Goal: Transaction & Acquisition: Book appointment/travel/reservation

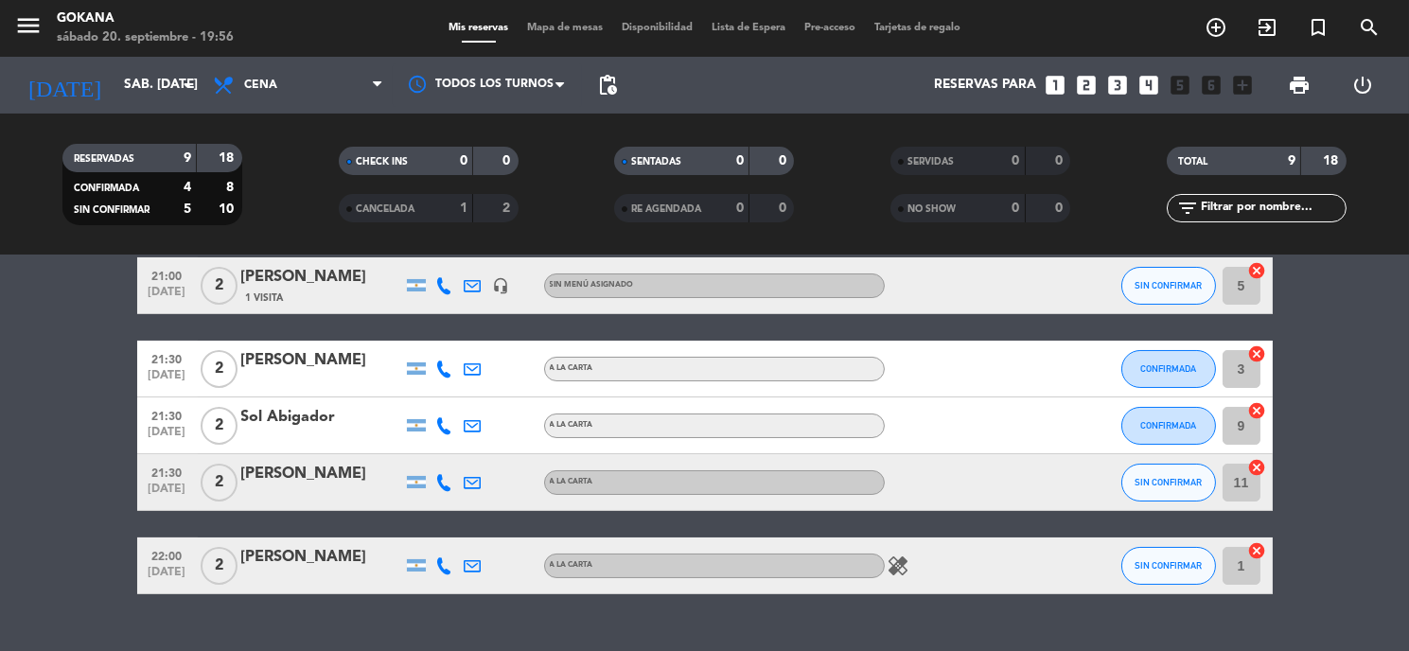
scroll to position [402, 0]
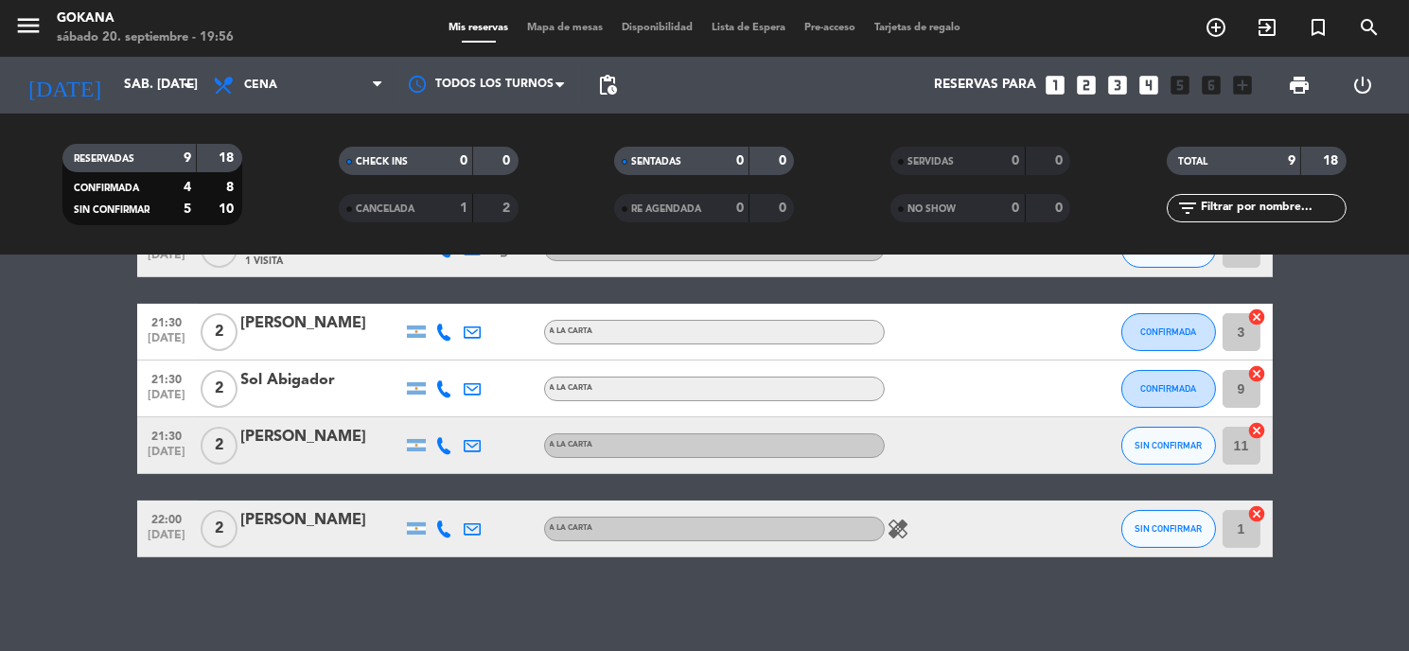
click at [1091, 80] on icon "looks_two" at bounding box center [1086, 85] width 25 height 25
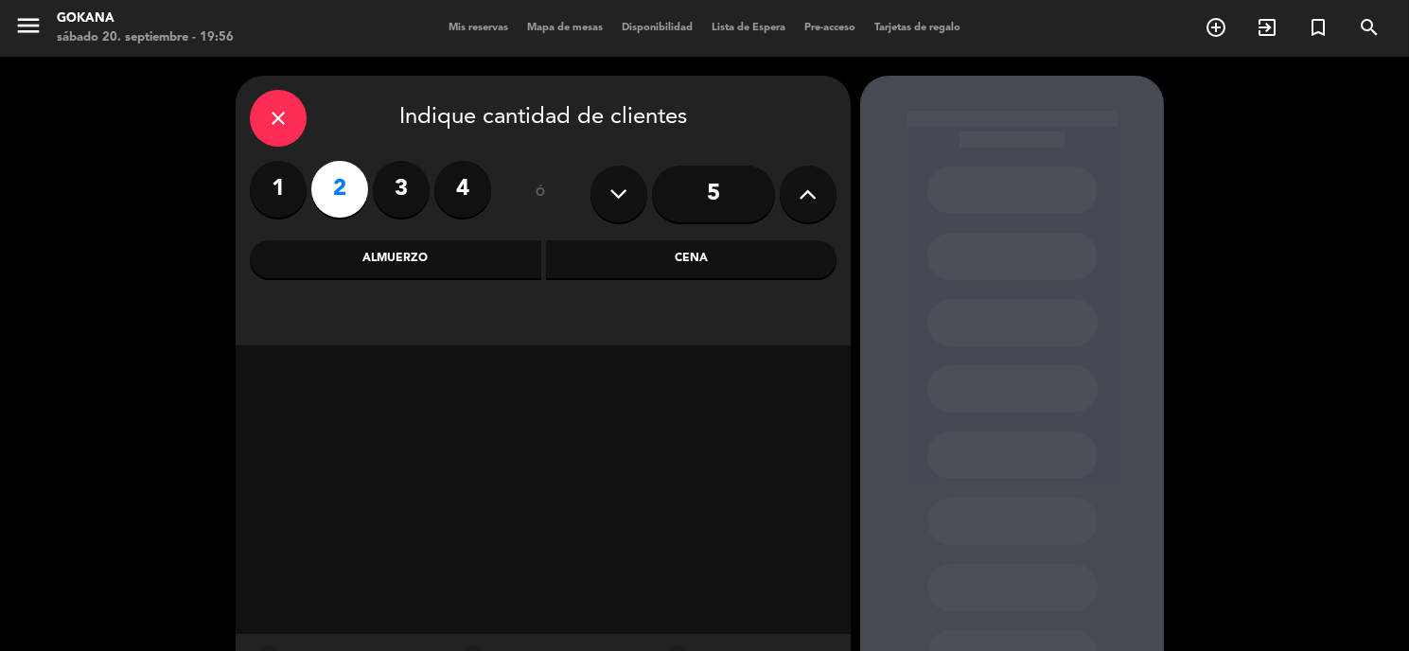
click at [639, 255] on div "Cena" at bounding box center [691, 259] width 291 height 38
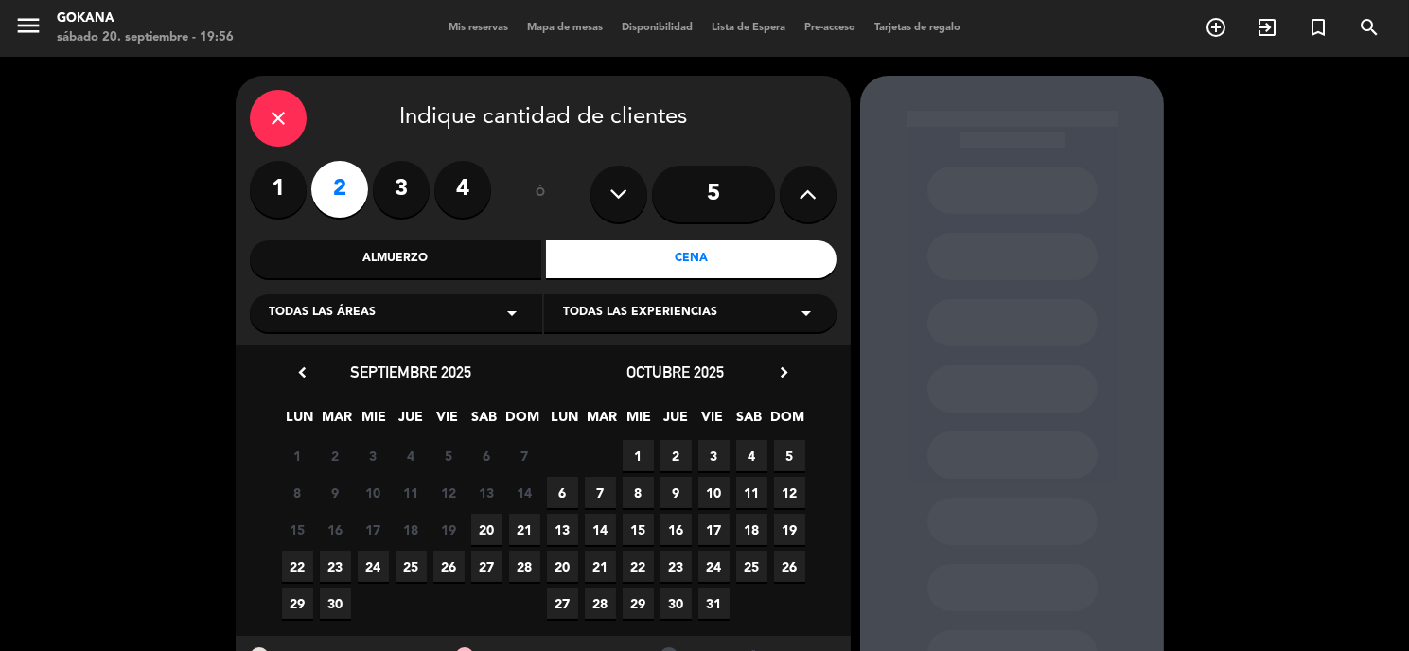
click at [471, 524] on span "20" at bounding box center [486, 529] width 31 height 31
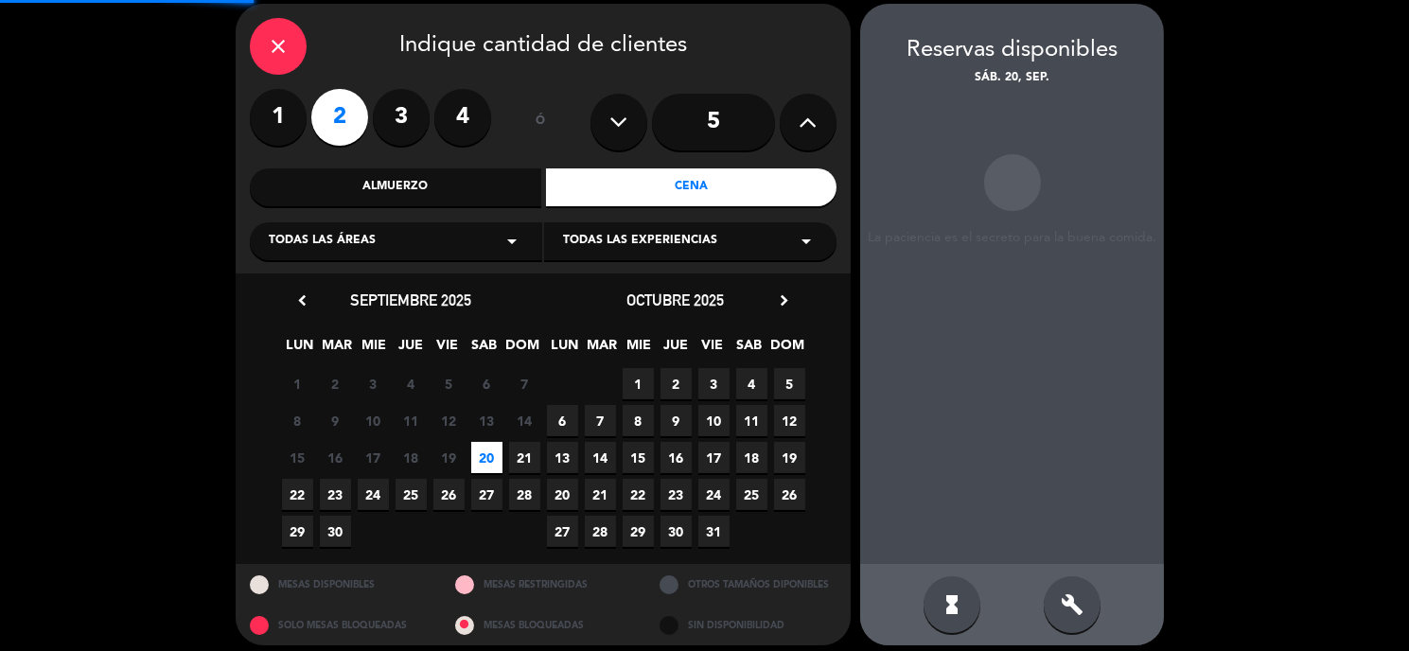
scroll to position [75, 0]
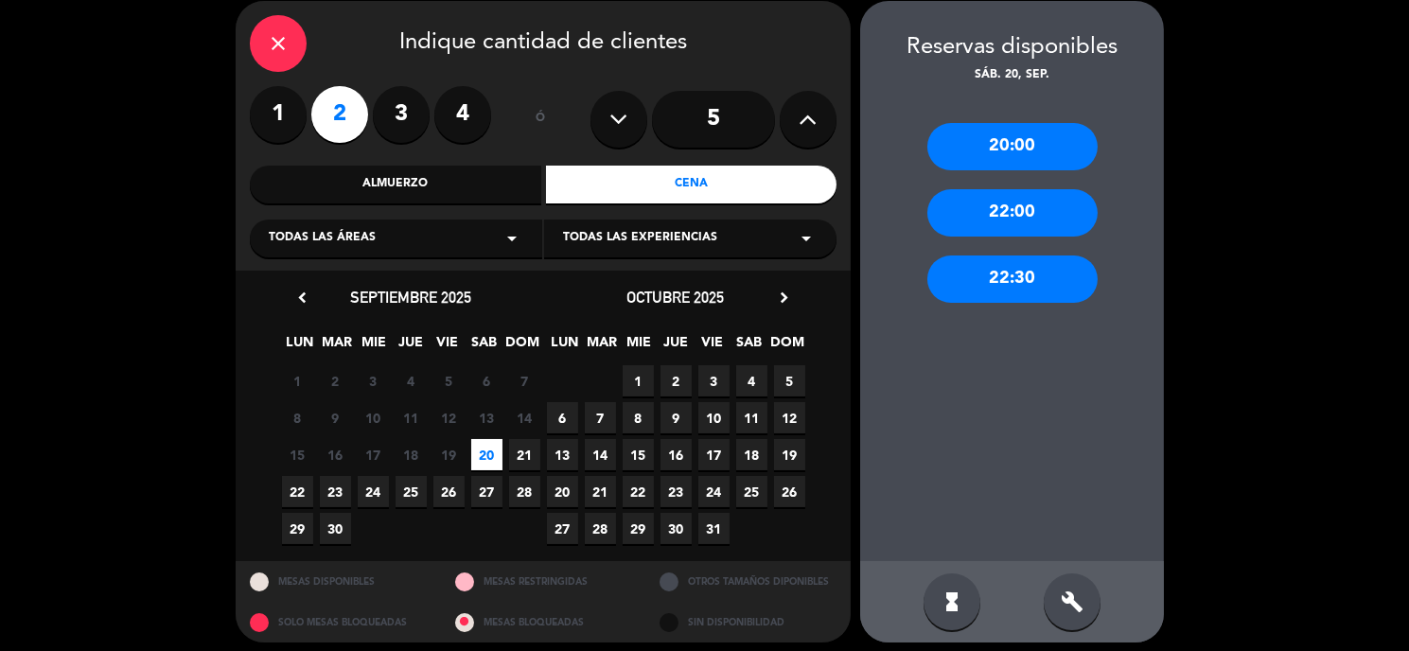
click at [1005, 219] on div "22:00" at bounding box center [1012, 212] width 170 height 47
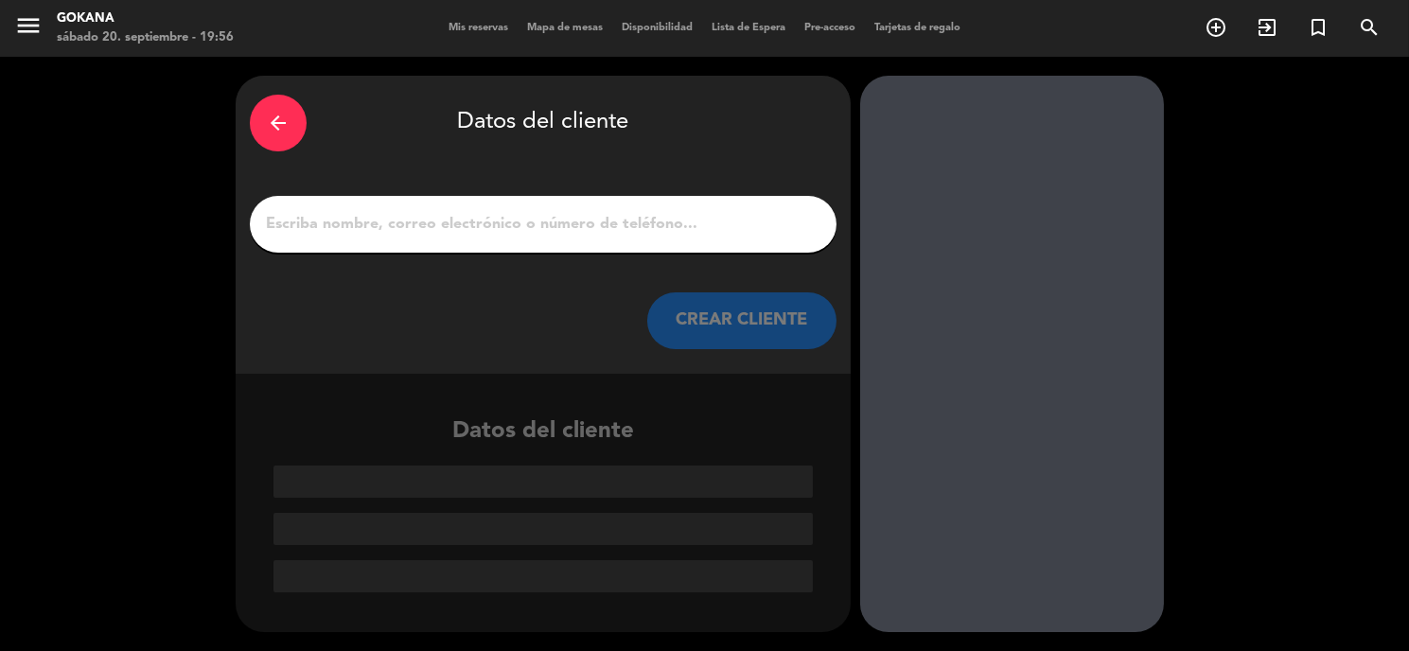
click at [731, 232] on input "1" at bounding box center [543, 224] width 558 height 26
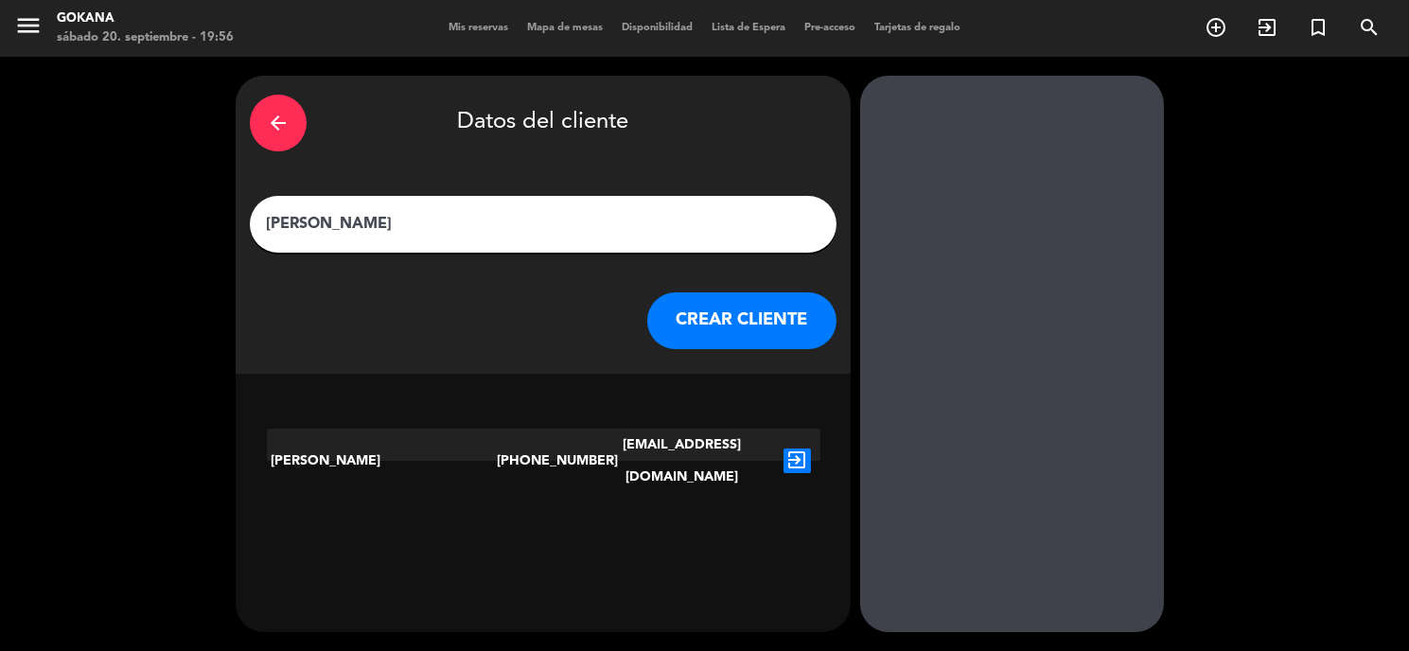
type input "[PERSON_NAME]"
click at [804, 448] on icon "exit_to_app" at bounding box center [796, 460] width 27 height 25
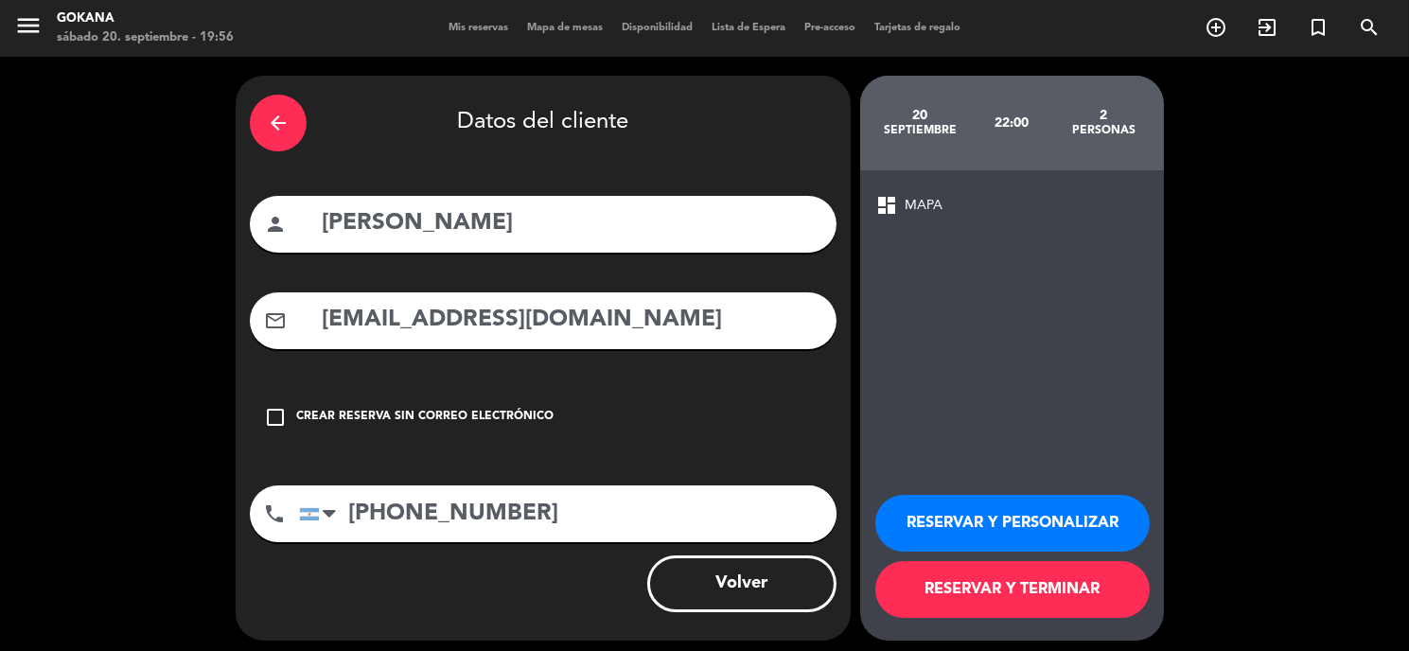
click at [1035, 598] on button "RESERVAR Y TERMINAR" at bounding box center [1012, 589] width 274 height 57
